Goal: Check status: Check status

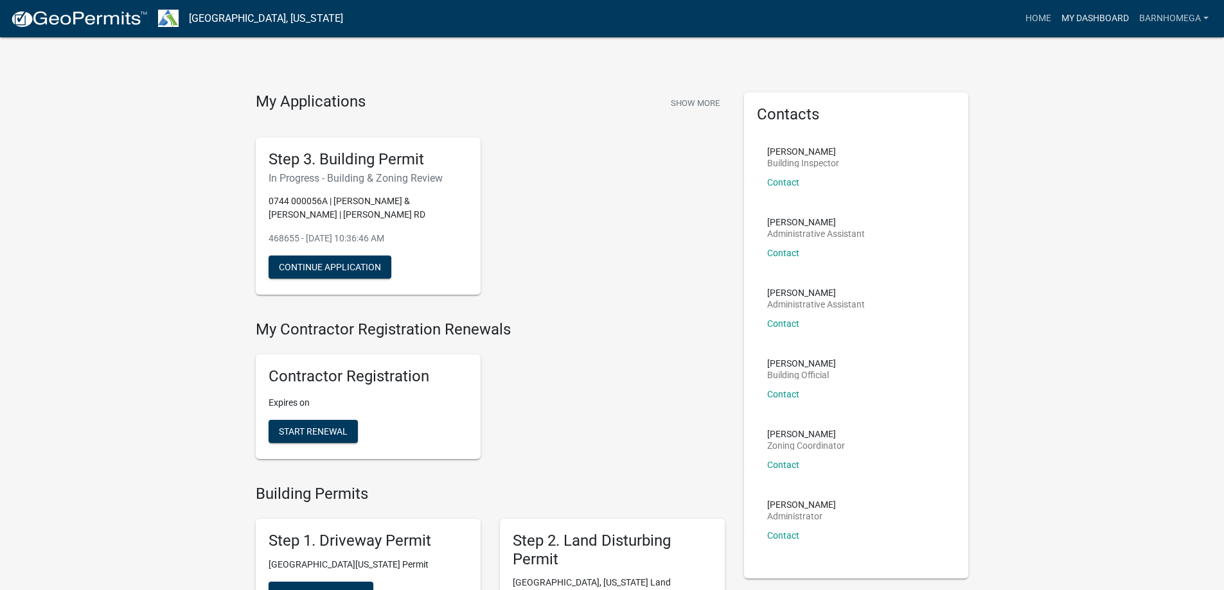
click at [1056, 26] on link "My Dashboard" at bounding box center [1095, 18] width 78 height 24
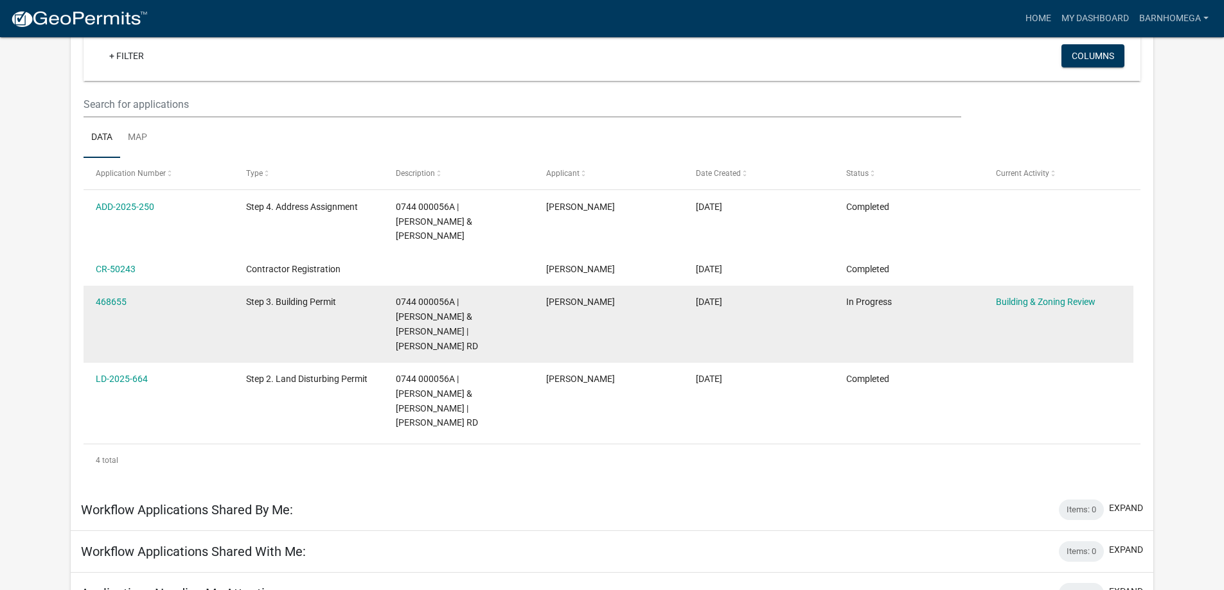
scroll to position [257, 0]
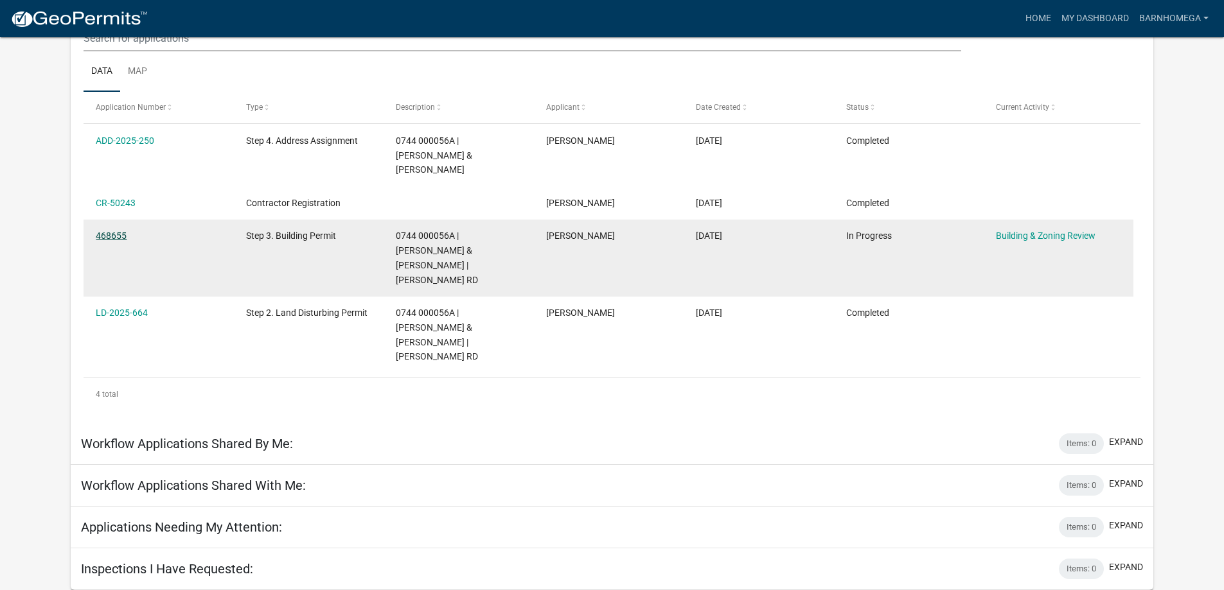
click at [120, 231] on link "468655" at bounding box center [111, 236] width 31 height 10
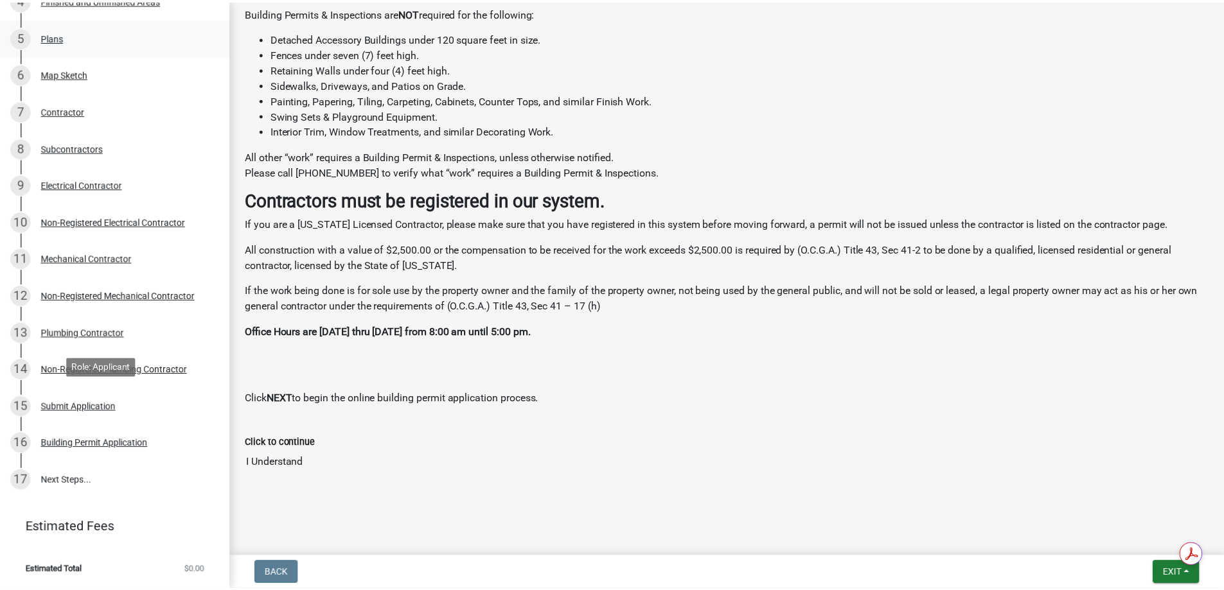
scroll to position [542, 0]
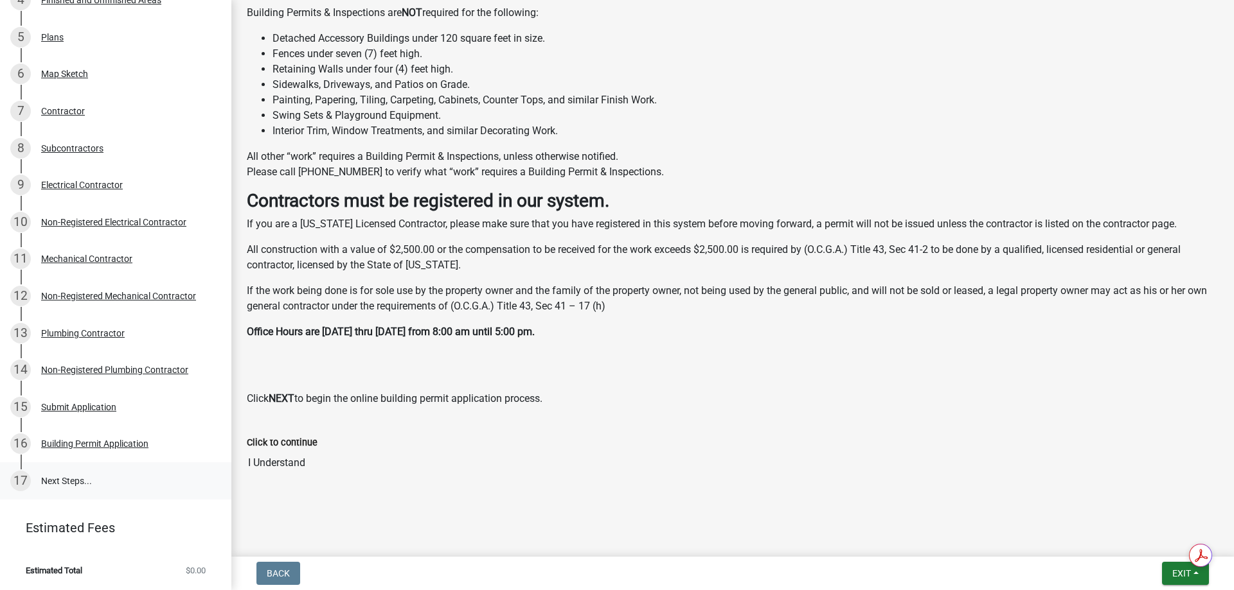
click at [101, 463] on link "17 Next Steps..." at bounding box center [115, 481] width 231 height 37
click at [1172, 569] on span "Exit" at bounding box center [1181, 574] width 19 height 10
click at [1106, 524] on button "Save & Exit" at bounding box center [1157, 534] width 103 height 31
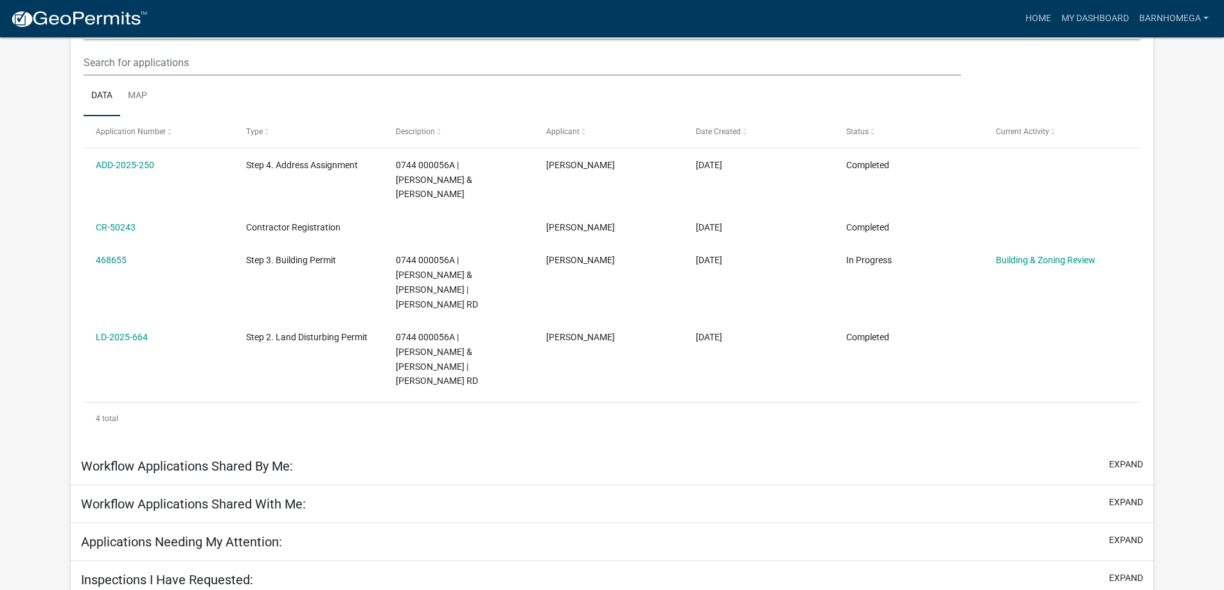
scroll to position [165, 0]
